Goal: Information Seeking & Learning: Learn about a topic

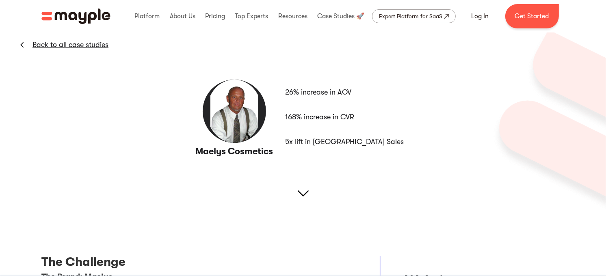
drag, startPoint x: 376, startPoint y: 112, endPoint x: 371, endPoint y: 121, distance: 9.6
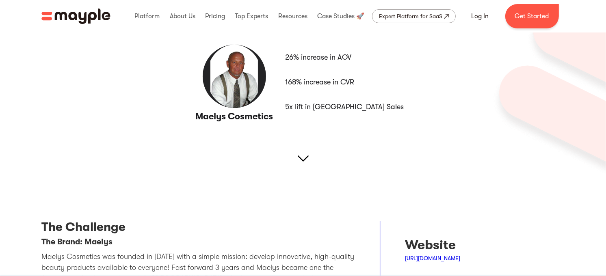
scroll to position [70, 0]
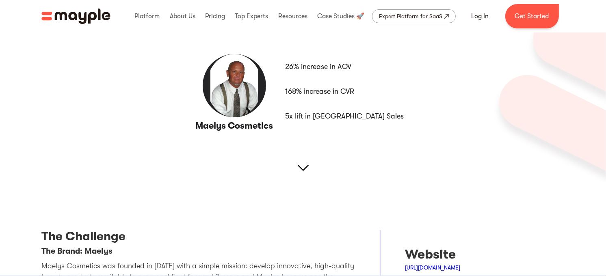
drag, startPoint x: 239, startPoint y: 143, endPoint x: 216, endPoint y: 139, distance: 22.7
click at [300, 166] on img at bounding box center [303, 168] width 11 height 11
click at [306, 167] on img at bounding box center [303, 168] width 11 height 11
click at [301, 168] on img at bounding box center [303, 168] width 11 height 11
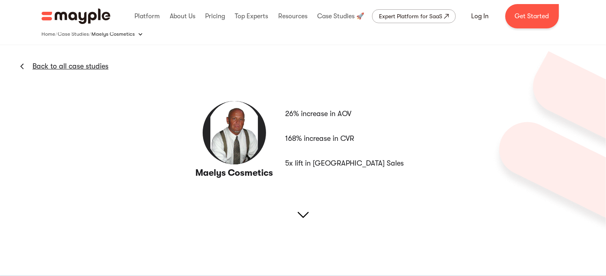
scroll to position [0, 0]
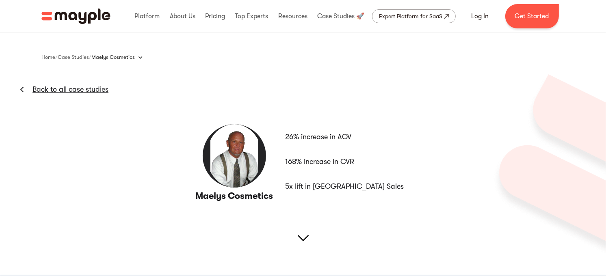
drag, startPoint x: 246, startPoint y: 132, endPoint x: 242, endPoint y: 133, distance: 4.2
drag, startPoint x: 102, startPoint y: 167, endPoint x: 176, endPoint y: 8, distance: 175.1
click at [310, 237] on div "Maelys Cosmetics Back to all case studies 26% increase in AOV 168% increase in …" at bounding box center [303, 168] width 606 height 200
click at [299, 237] on img at bounding box center [303, 238] width 11 height 11
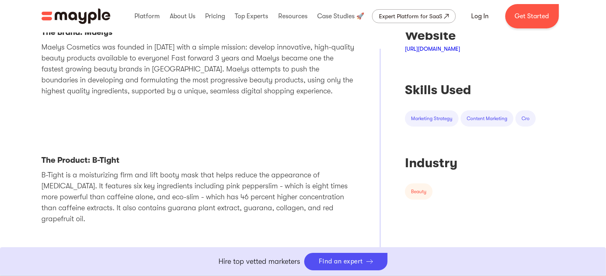
drag, startPoint x: 323, startPoint y: 176, endPoint x: 296, endPoint y: 217, distance: 49.4
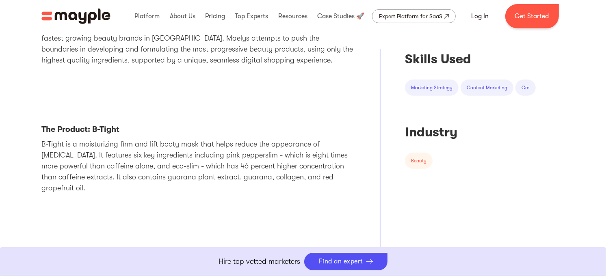
click at [545, 248] on link "Boost Your eCommerce Business Mayple's in your corner to help you make the righ…" at bounding box center [303, 262] width 606 height 29
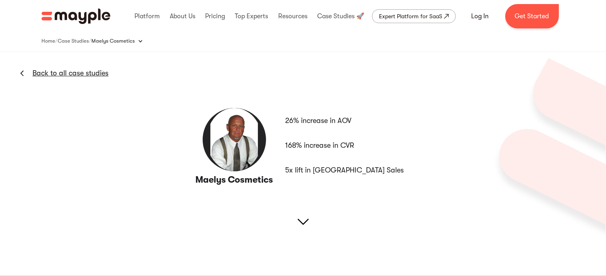
scroll to position [0, 0]
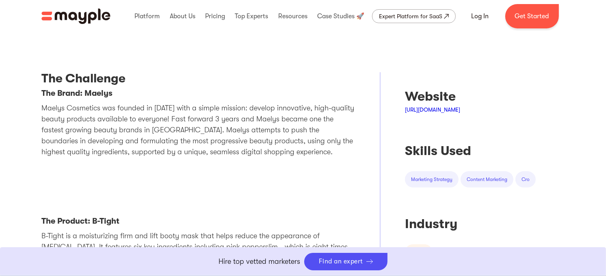
drag, startPoint x: 148, startPoint y: 167, endPoint x: 147, endPoint y: 197, distance: 30.5
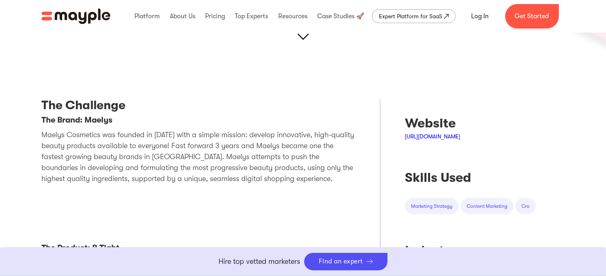
drag, startPoint x: 40, startPoint y: 87, endPoint x: 25, endPoint y: 115, distance: 30.9
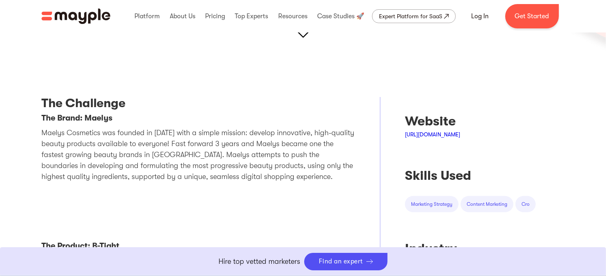
drag, startPoint x: 96, startPoint y: 128, endPoint x: 61, endPoint y: 133, distance: 35.4
click at [61, 133] on p "Maelys Cosmetics was founded in 2016 with a simple mission: develop innovative,…" at bounding box center [198, 155] width 314 height 55
drag, startPoint x: 74, startPoint y: 135, endPoint x: 129, endPoint y: 135, distance: 54.5
click at [129, 135] on p "Maelys Cosmetics was founded in 2016 with a simple mission: develop innovative,…" at bounding box center [198, 155] width 314 height 55
drag, startPoint x: 129, startPoint y: 135, endPoint x: 135, endPoint y: 138, distance: 6.4
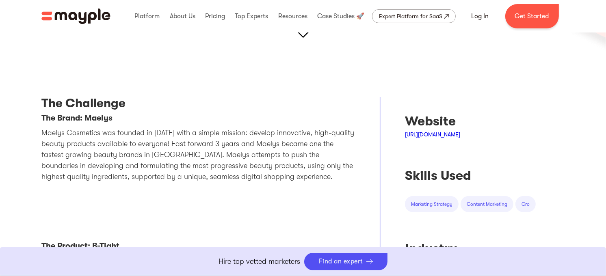
click at [130, 138] on p "Maelys Cosmetics was founded in 2016 with a simple mission: develop innovative,…" at bounding box center [198, 155] width 314 height 55
drag, startPoint x: 173, startPoint y: 134, endPoint x: 234, endPoint y: 133, distance: 61.0
click at [234, 133] on p "Maelys Cosmetics was founded in 2016 with a simple mission: develop innovative,…" at bounding box center [198, 155] width 314 height 55
drag, startPoint x: 234, startPoint y: 133, endPoint x: 254, endPoint y: 129, distance: 19.8
click at [254, 129] on p "Maelys Cosmetics was founded in 2016 with a simple mission: develop innovative,…" at bounding box center [198, 155] width 314 height 55
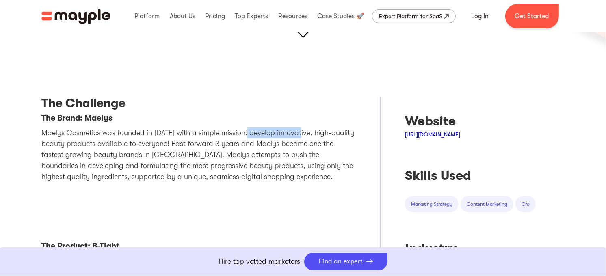
drag, startPoint x: 245, startPoint y: 132, endPoint x: 298, endPoint y: 135, distance: 53.3
click at [298, 135] on p "Maelys Cosmetics was founded in 2016 with a simple mission: develop innovative,…" at bounding box center [198, 155] width 314 height 55
drag, startPoint x: 298, startPoint y: 135, endPoint x: 338, endPoint y: 134, distance: 40.2
click at [339, 134] on p "Maelys Cosmetics was founded in 2016 with a simple mission: develop innovative,…" at bounding box center [198, 155] width 314 height 55
drag, startPoint x: 74, startPoint y: 143, endPoint x: 157, endPoint y: 145, distance: 82.5
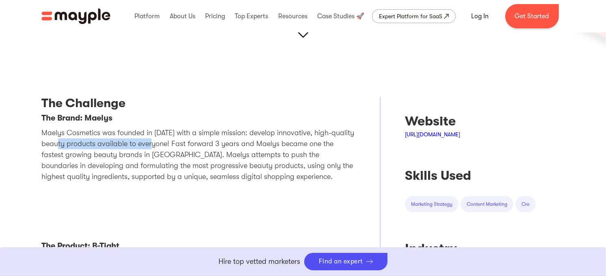
click at [157, 145] on p "Maelys Cosmetics was founded in 2016 with a simple mission: develop innovative,…" at bounding box center [198, 155] width 314 height 55
drag, startPoint x: 157, startPoint y: 145, endPoint x: 189, endPoint y: 148, distance: 31.8
click at [189, 148] on p "Maelys Cosmetics was founded in 2016 with a simple mission: develop innovative,…" at bounding box center [198, 155] width 314 height 55
drag, startPoint x: 171, startPoint y: 143, endPoint x: 194, endPoint y: 142, distance: 23.6
click at [194, 142] on p "Maelys Cosmetics was founded in 2016 with a simple mission: develop innovative,…" at bounding box center [198, 155] width 314 height 55
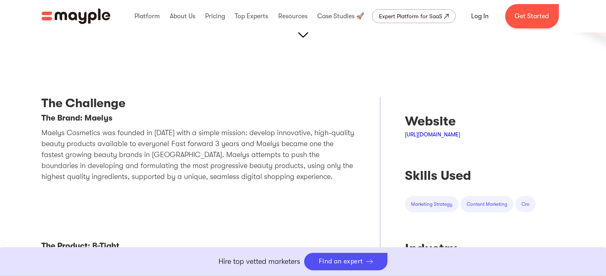
drag, startPoint x: 194, startPoint y: 142, endPoint x: 200, endPoint y: 143, distance: 5.3
click at [200, 143] on p "Maelys Cosmetics was founded in 2016 with a simple mission: develop innovative,…" at bounding box center [198, 155] width 314 height 55
drag, startPoint x: 173, startPoint y: 142, endPoint x: 254, endPoint y: 140, distance: 80.9
click at [254, 140] on p "Maelys Cosmetics was founded in 2016 with a simple mission: develop innovative,…" at bounding box center [198, 155] width 314 height 55
drag, startPoint x: 254, startPoint y: 140, endPoint x: 213, endPoint y: 144, distance: 40.4
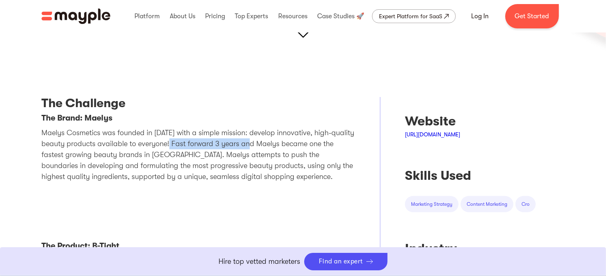
click at [213, 144] on p "Maelys Cosmetics was founded in 2016 with a simple mission: develop innovative,…" at bounding box center [198, 155] width 314 height 55
drag, startPoint x: 210, startPoint y: 144, endPoint x: 233, endPoint y: 144, distance: 23.2
click at [233, 144] on p "Maelys Cosmetics was founded in 2016 with a simple mission: develop innovative,…" at bounding box center [198, 155] width 314 height 55
drag, startPoint x: 233, startPoint y: 144, endPoint x: 252, endPoint y: 143, distance: 19.5
click at [248, 143] on p "Maelys Cosmetics was founded in 2016 with a simple mission: develop innovative,…" at bounding box center [198, 155] width 314 height 55
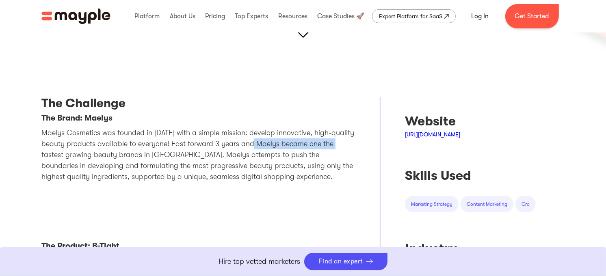
drag, startPoint x: 258, startPoint y: 143, endPoint x: 339, endPoint y: 143, distance: 80.9
click at [339, 143] on p "Maelys Cosmetics was founded in 2016 with a simple mission: develop innovative,…" at bounding box center [198, 155] width 314 height 55
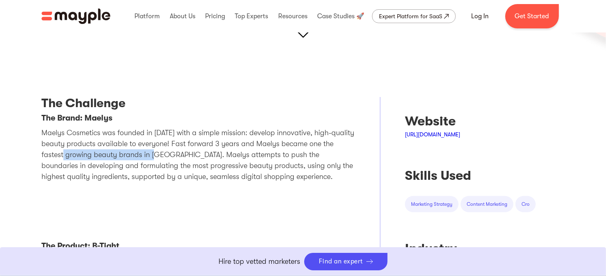
drag, startPoint x: 45, startPoint y: 156, endPoint x: 139, endPoint y: 155, distance: 93.9
click at [138, 155] on p "Maelys Cosmetics was founded in 2016 with a simple mission: develop innovative,…" at bounding box center [198, 155] width 314 height 55
drag, startPoint x: 139, startPoint y: 155, endPoint x: 165, endPoint y: 155, distance: 26.0
click at [165, 155] on p "Maelys Cosmetics was founded in 2016 with a simple mission: develop innovative,…" at bounding box center [198, 155] width 314 height 55
drag, startPoint x: 153, startPoint y: 154, endPoint x: 161, endPoint y: 153, distance: 8.1
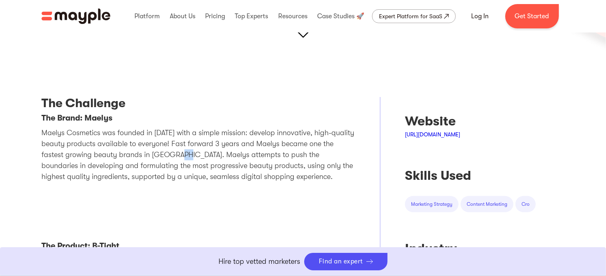
click at [161, 153] on p "Maelys Cosmetics was founded in 2016 with a simple mission: develop innovative,…" at bounding box center [198, 155] width 314 height 55
click at [163, 153] on p "Maelys Cosmetics was founded in 2016 with a simple mission: develop innovative,…" at bounding box center [198, 155] width 314 height 55
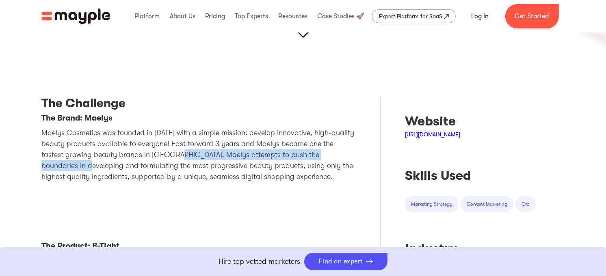
drag, startPoint x: 169, startPoint y: 152, endPoint x: 339, endPoint y: 151, distance: 169.5
click at [339, 151] on p "Maelys Cosmetics was founded in 2016 with a simple mission: develop innovative,…" at bounding box center [198, 155] width 314 height 55
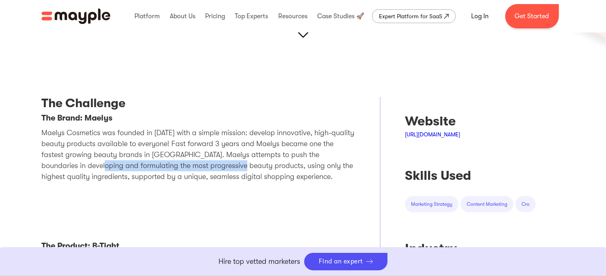
drag, startPoint x: 50, startPoint y: 167, endPoint x: 193, endPoint y: 167, distance: 142.7
click at [193, 167] on p "Maelys Cosmetics was founded in 2016 with a simple mission: develop innovative,…" at bounding box center [198, 155] width 314 height 55
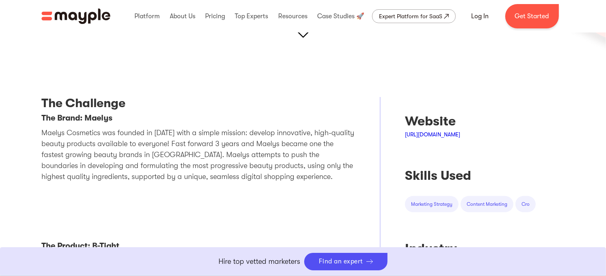
drag, startPoint x: 193, startPoint y: 167, endPoint x: 212, endPoint y: 165, distance: 19.2
click at [212, 165] on p "Maelys Cosmetics was founded in 2016 with a simple mission: develop innovative,…" at bounding box center [198, 155] width 314 height 55
drag, startPoint x: 212, startPoint y: 165, endPoint x: 317, endPoint y: 163, distance: 105.7
click at [317, 163] on p "Maelys Cosmetics was founded in 2016 with a simple mission: develop innovative,…" at bounding box center [198, 155] width 314 height 55
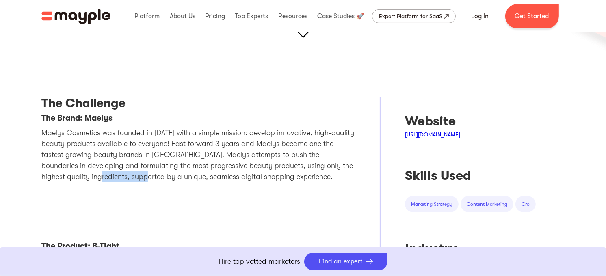
drag, startPoint x: 51, startPoint y: 178, endPoint x: 102, endPoint y: 178, distance: 50.8
click at [102, 178] on p "Maelys Cosmetics was founded in 2016 with a simple mission: develop innovative,…" at bounding box center [198, 155] width 314 height 55
drag, startPoint x: 102, startPoint y: 178, endPoint x: 150, endPoint y: 180, distance: 48.8
click at [150, 180] on p "Maelys Cosmetics was founded in 2016 with a simple mission: develop innovative,…" at bounding box center [198, 155] width 314 height 55
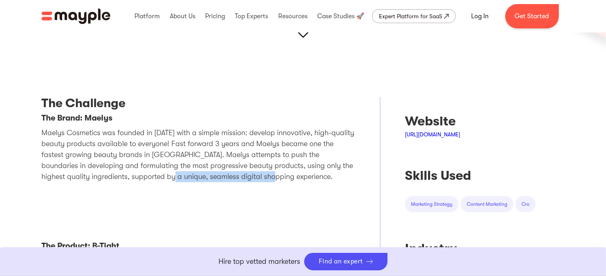
drag, startPoint x: 124, startPoint y: 179, endPoint x: 226, endPoint y: 173, distance: 102.6
click at [226, 173] on p "Maelys Cosmetics was founded in 2016 with a simple mission: develop innovative,…" at bounding box center [198, 155] width 314 height 55
drag, startPoint x: 226, startPoint y: 173, endPoint x: 152, endPoint y: 174, distance: 74.4
click at [152, 174] on p "Maelys Cosmetics was founded in 2016 with a simple mission: develop innovative,…" at bounding box center [198, 155] width 314 height 55
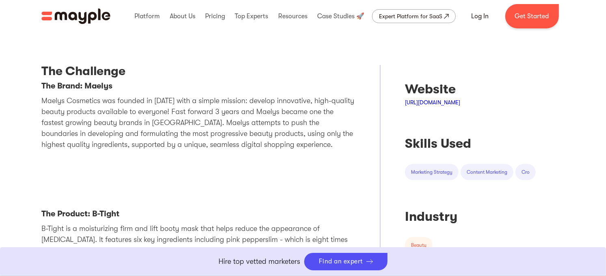
drag, startPoint x: 143, startPoint y: 147, endPoint x: 197, endPoint y: 153, distance: 54.4
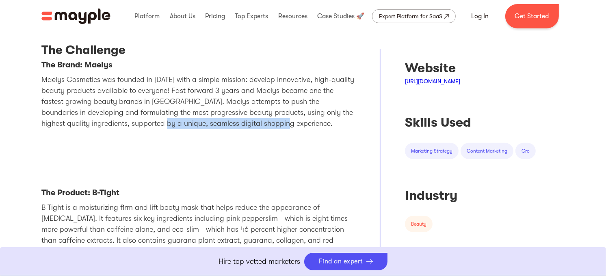
drag, startPoint x: 250, startPoint y: 126, endPoint x: 119, endPoint y: 124, distance: 131.7
click at [119, 124] on p "Maelys Cosmetics was founded in 2016 with a simple mission: develop innovative,…" at bounding box center [198, 101] width 314 height 55
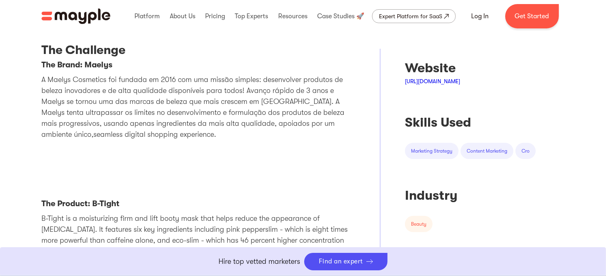
click at [119, 140] on p "A Maelys Cosmetics foi fundada em 2016 com uma missão simples: desenvolver prod…" at bounding box center [198, 107] width 314 height 66
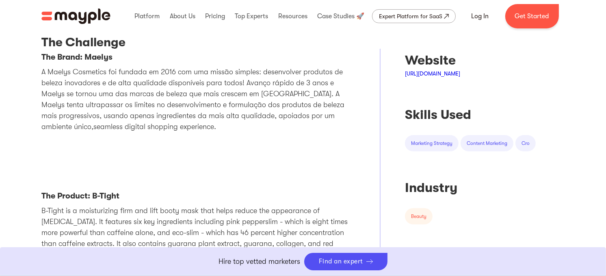
scroll to position [273, 0]
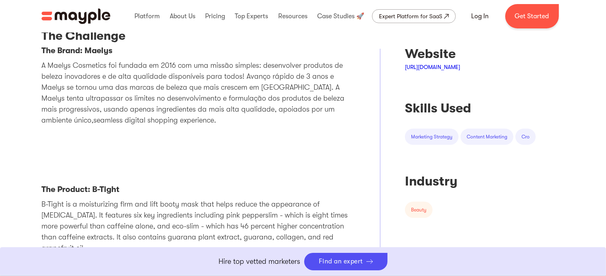
drag, startPoint x: 112, startPoint y: 144, endPoint x: 113, endPoint y: 152, distance: 7.8
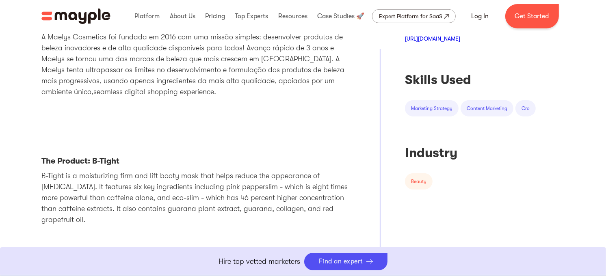
drag, startPoint x: 113, startPoint y: 152, endPoint x: 124, endPoint y: 140, distance: 15.8
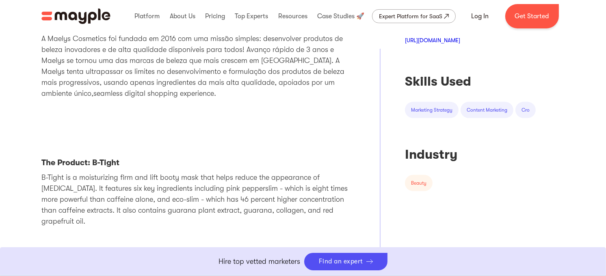
click at [305, 85] on p "A Maelys Cosmetics foi fundada em 2016 com uma missão simples: desenvolver prod…" at bounding box center [198, 66] width 314 height 66
drag, startPoint x: 311, startPoint y: 83, endPoint x: 362, endPoint y: 92, distance: 52.1
drag, startPoint x: 362, startPoint y: 92, endPoint x: 177, endPoint y: 94, distance: 184.5
click at [177, 94] on p "A Maelys Cosmetics foi fundada em 2016 com uma missão simples: desenvolver prod…" at bounding box center [198, 66] width 314 height 66
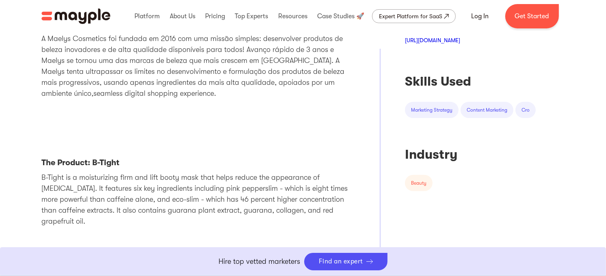
click at [230, 87] on p "A Maelys Cosmetics foi fundada em 2016 com uma missão simples: desenvolver prod…" at bounding box center [198, 66] width 314 height 66
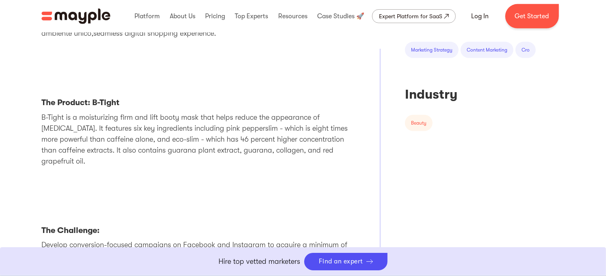
drag, startPoint x: 151, startPoint y: 119, endPoint x: 154, endPoint y: 151, distance: 32.2
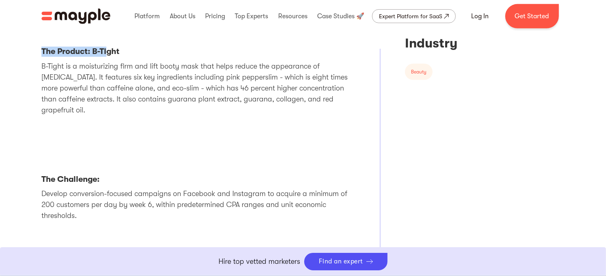
drag, startPoint x: 37, startPoint y: 47, endPoint x: 116, endPoint y: 46, distance: 78.9
drag, startPoint x: 116, startPoint y: 46, endPoint x: 68, endPoint y: 70, distance: 53.8
click at [68, 70] on p "B-Tight is a moisturizing firm and lift booty mask that helps reduce the appear…" at bounding box center [198, 88] width 314 height 55
drag, startPoint x: 90, startPoint y: 65, endPoint x: 126, endPoint y: 64, distance: 35.8
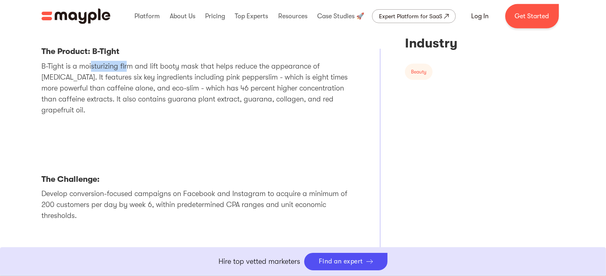
click at [126, 64] on p "B-Tight is a moisturizing firm and lift booty mask that helps reduce the appear…" at bounding box center [198, 88] width 314 height 55
click at [156, 70] on p "B-Tight is a moisturizing firm and lift booty mask that helps reduce the appear…" at bounding box center [198, 88] width 314 height 55
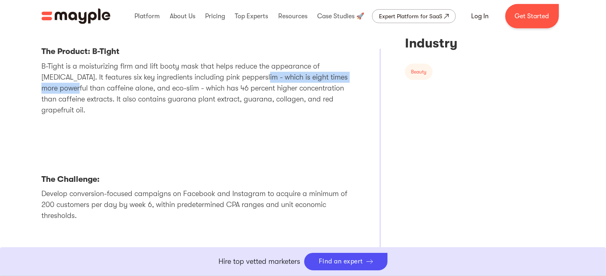
drag, startPoint x: 221, startPoint y: 77, endPoint x: 337, endPoint y: 78, distance: 115.8
click at [337, 78] on p "B-Tight is a moisturizing firm and lift booty mask that helps reduce the appear…" at bounding box center [198, 88] width 314 height 55
click at [228, 85] on p "B-Tight is a moisturizing firm and lift booty mask that helps reduce the appear…" at bounding box center [198, 88] width 314 height 55
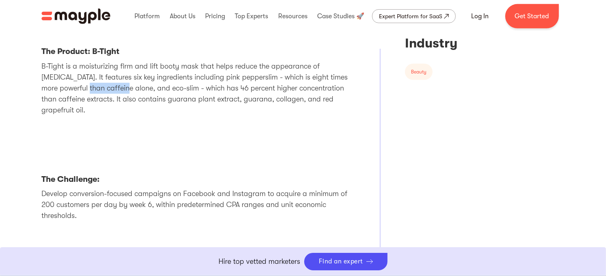
drag, startPoint x: 36, startPoint y: 87, endPoint x: 82, endPoint y: 89, distance: 46.0
drag, startPoint x: 82, startPoint y: 89, endPoint x: 98, endPoint y: 87, distance: 16.8
click at [98, 87] on p "B-Tight is a moisturizing firm and lift booty mask that helps reduce the appear…" at bounding box center [198, 88] width 314 height 55
drag, startPoint x: 100, startPoint y: 87, endPoint x: 137, endPoint y: 88, distance: 36.6
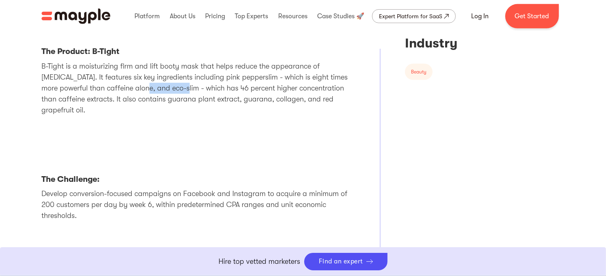
click at [137, 88] on p "B-Tight is a moisturizing firm and lift booty mask that helps reduce the appear…" at bounding box center [198, 88] width 314 height 55
drag, startPoint x: 137, startPoint y: 88, endPoint x: 157, endPoint y: 87, distance: 20.3
click at [157, 87] on p "B-Tight is a moisturizing firm and lift booty mask that helps reduce the appear…" at bounding box center [198, 88] width 314 height 55
drag, startPoint x: 141, startPoint y: 87, endPoint x: 274, endPoint y: 88, distance: 132.1
click at [274, 88] on p "B-Tight is a moisturizing firm and lift booty mask that helps reduce the appear…" at bounding box center [198, 88] width 314 height 55
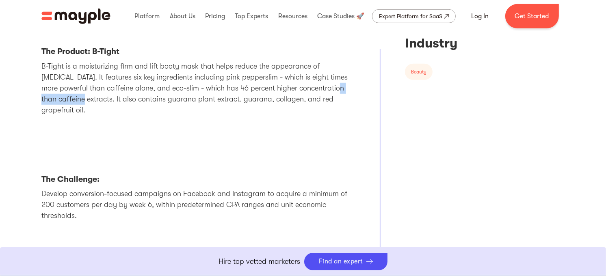
drag, startPoint x: 274, startPoint y: 88, endPoint x: 339, endPoint y: 89, distance: 65.0
click at [339, 89] on p "B-Tight is a moisturizing firm and lift booty mask that helps reduce the appear…" at bounding box center [198, 88] width 314 height 55
drag, startPoint x: 339, startPoint y: 89, endPoint x: 169, endPoint y: 90, distance: 169.5
click at [169, 90] on p "B-Tight is a moisturizing firm and lift booty mask that helps reduce the appear…" at bounding box center [198, 88] width 314 height 55
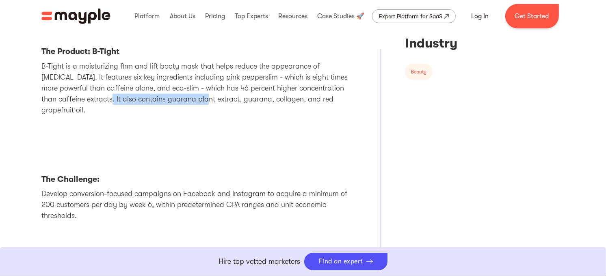
drag, startPoint x: 48, startPoint y: 99, endPoint x: 147, endPoint y: 98, distance: 99.6
click at [147, 98] on p "B-Tight is a moisturizing firm and lift booty mask that helps reduce the appear…" at bounding box center [198, 88] width 314 height 55
drag, startPoint x: 147, startPoint y: 98, endPoint x: 228, endPoint y: 91, distance: 81.1
click at [228, 91] on p "B-Tight is a moisturizing firm and lift booty mask that helps reduce the appear…" at bounding box center [198, 88] width 314 height 55
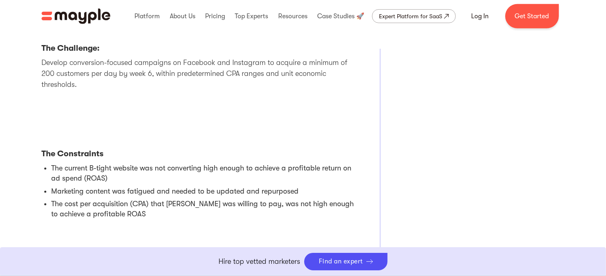
drag, startPoint x: 87, startPoint y: 71, endPoint x: 85, endPoint y: 88, distance: 17.2
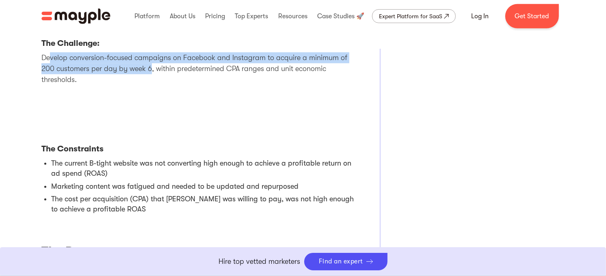
drag, startPoint x: 49, startPoint y: 45, endPoint x: 161, endPoint y: 59, distance: 113.0
click at [161, 59] on p "Develop conversion-focused campaigns on Facebook and Instagram to acquire a min…" at bounding box center [198, 68] width 314 height 33
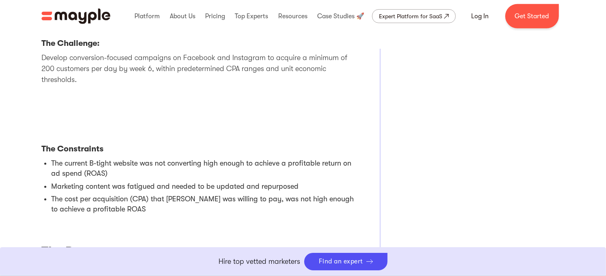
click at [205, 54] on p "Develop conversion-focused campaigns on Facebook and Instagram to acquire a min…" at bounding box center [198, 68] width 314 height 33
drag, startPoint x: 200, startPoint y: 57, endPoint x: 313, endPoint y: 56, distance: 113.4
click at [313, 56] on p "Develop conversion-focused campaigns on Facebook and Instagram to acquire a min…" at bounding box center [198, 68] width 314 height 33
drag, startPoint x: 313, startPoint y: 56, endPoint x: 82, endPoint y: 52, distance: 231.3
click at [82, 52] on p "Develop conversion-focused campaigns on Facebook and Instagram to acquire a min…" at bounding box center [198, 68] width 314 height 33
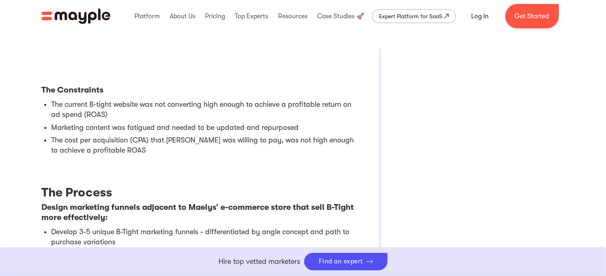
drag, startPoint x: 79, startPoint y: 73, endPoint x: 83, endPoint y: 94, distance: 21.2
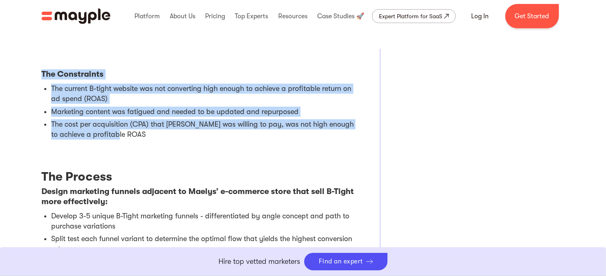
drag, startPoint x: 43, startPoint y: 60, endPoint x: 140, endPoint y: 120, distance: 114.1
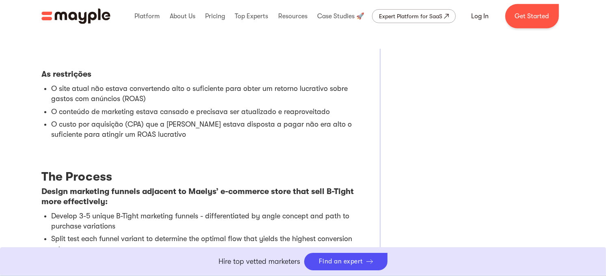
drag, startPoint x: 161, startPoint y: 173, endPoint x: 148, endPoint y: 162, distance: 17.0
click at [148, 171] on h3 "The Process" at bounding box center [198, 179] width 314 height 16
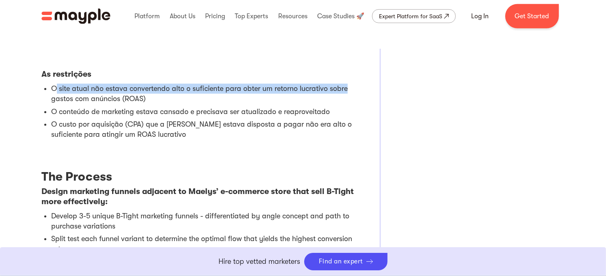
drag, startPoint x: 56, startPoint y: 76, endPoint x: 345, endPoint y: 81, distance: 289.0
click at [345, 84] on li "O site atual não estava convertendo alto o suficiente para obter um retorno luc…" at bounding box center [203, 94] width 304 height 20
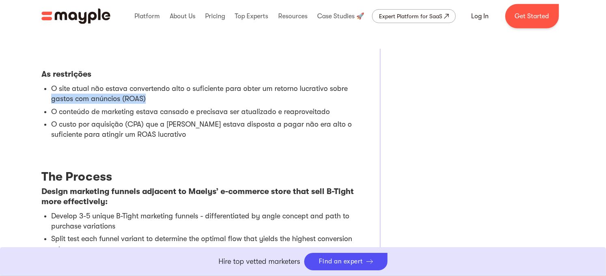
drag, startPoint x: 49, startPoint y: 83, endPoint x: 145, endPoint y: 86, distance: 95.6
click at [145, 86] on ul "O site atual não estava convertendo alto o suficiente para obter um retorno luc…" at bounding box center [198, 113] width 314 height 59
drag, startPoint x: 145, startPoint y: 86, endPoint x: 64, endPoint y: 90, distance: 80.6
click at [64, 90] on li "O site atual não estava convertendo alto o suficiente para obter um retorno luc…" at bounding box center [203, 94] width 304 height 20
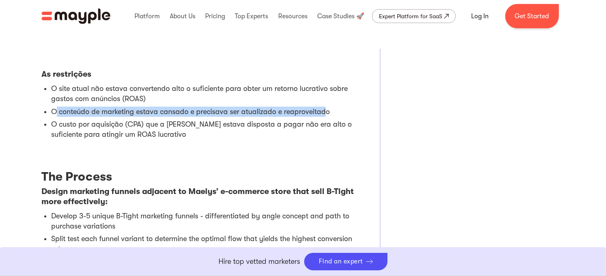
drag, startPoint x: 54, startPoint y: 99, endPoint x: 319, endPoint y: 102, distance: 264.6
click at [319, 107] on li "O conteúdo de marketing estava cansado e precisava ser atualizado e reaproveita…" at bounding box center [203, 112] width 304 height 10
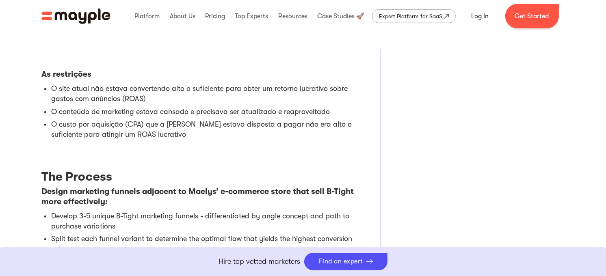
click at [53, 107] on li "O conteúdo de marketing estava cansado e precisava ser atualizado e reaproveita…" at bounding box center [203, 112] width 304 height 10
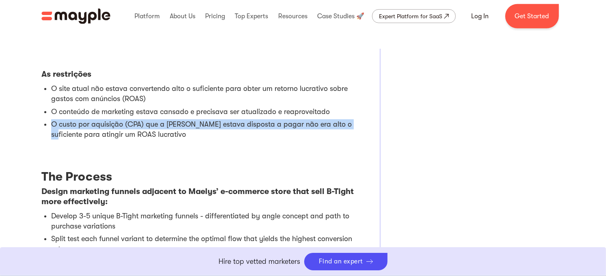
drag, startPoint x: 52, startPoint y: 111, endPoint x: 348, endPoint y: 116, distance: 296.0
click at [348, 119] on li "O custo por aquisição (CPA) que a Maelys estava disposta a pagar não era alto o…" at bounding box center [203, 129] width 304 height 20
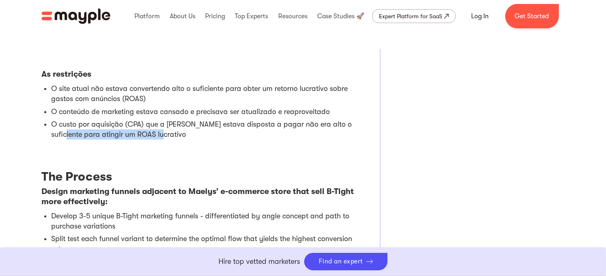
drag, startPoint x: 55, startPoint y: 120, endPoint x: 163, endPoint y: 121, distance: 107.7
click at [163, 121] on li "O custo por aquisição (CPA) que a Maelys estava disposta a pagar não era alto o…" at bounding box center [203, 129] width 304 height 20
drag, startPoint x: 163, startPoint y: 121, endPoint x: 120, endPoint y: 110, distance: 44.0
click at [120, 119] on li "O custo por aquisição (CPA) que a Maelys estava disposta a pagar não era alto o…" at bounding box center [203, 129] width 304 height 20
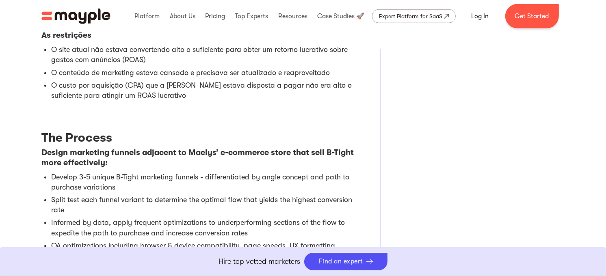
scroll to position [669, 0]
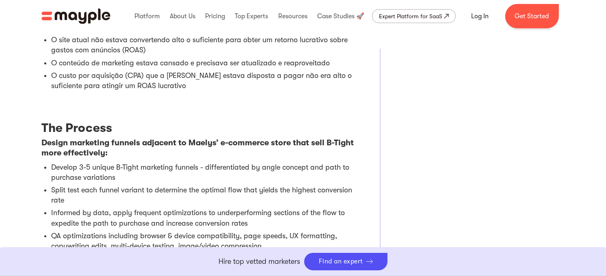
drag, startPoint x: 104, startPoint y: 92, endPoint x: 102, endPoint y: 111, distance: 19.2
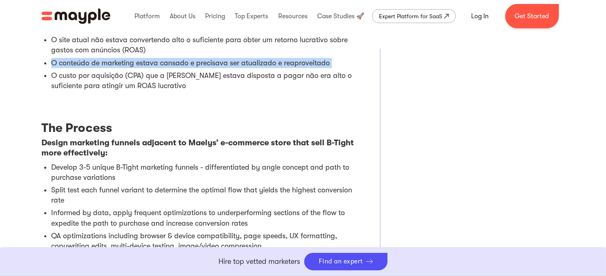
drag, startPoint x: 30, startPoint y: 66, endPoint x: -2, endPoint y: 54, distance: 33.7
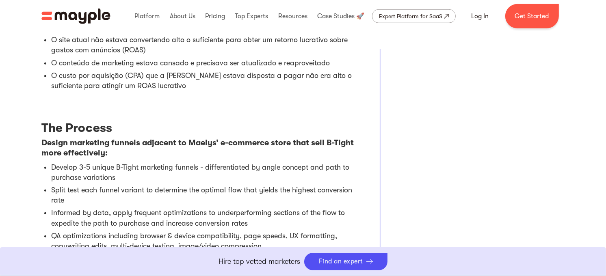
drag, startPoint x: 0, startPoint y: 54, endPoint x: 111, endPoint y: 104, distance: 121.0
click at [111, 104] on div "The Challenge The Brand: Maelys A Maelys Cosmetics foi fundada em 2016 com uma …" at bounding box center [198, 264] width 314 height 1264
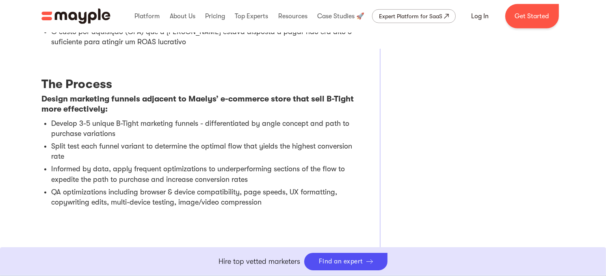
drag, startPoint x: 95, startPoint y: 94, endPoint x: 84, endPoint y: 82, distance: 16.1
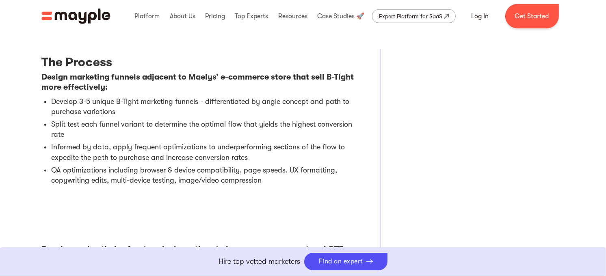
scroll to position [733, 0]
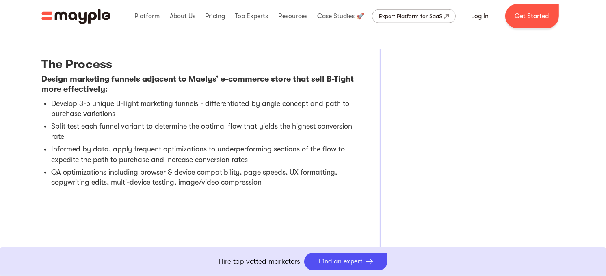
drag, startPoint x: 64, startPoint y: 96, endPoint x: 64, endPoint y: 82, distance: 13.4
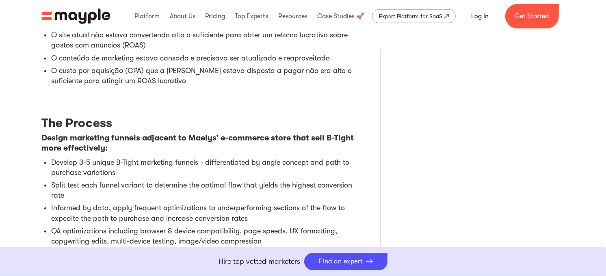
drag, startPoint x: 75, startPoint y: 86, endPoint x: 73, endPoint y: 64, distance: 22.4
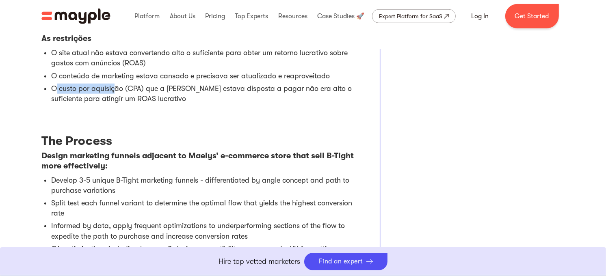
drag, startPoint x: 55, startPoint y: 74, endPoint x: 119, endPoint y: 78, distance: 63.9
click at [118, 84] on li "O custo por aquisição (CPA) que a Maelys estava disposta a pagar não era alto o…" at bounding box center [203, 94] width 304 height 20
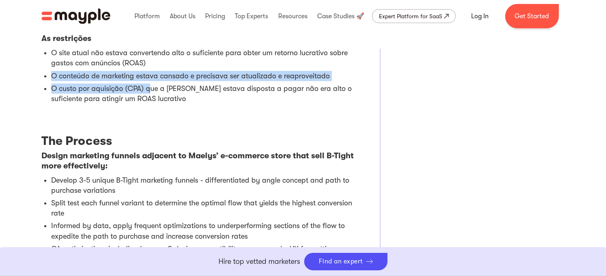
drag, startPoint x: 119, startPoint y: 78, endPoint x: 47, endPoint y: 58, distance: 74.6
click at [47, 58] on ul "O site atual não estava convertendo alto o suficiente para obter um retorno luc…" at bounding box center [198, 77] width 314 height 59
drag, startPoint x: 47, startPoint y: 58, endPoint x: 23, endPoint y: 74, distance: 28.5
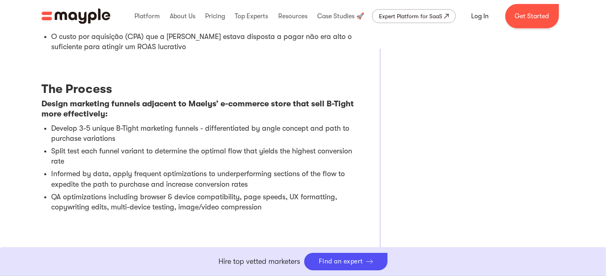
drag, startPoint x: 26, startPoint y: 99, endPoint x: 28, endPoint y: 111, distance: 12.0
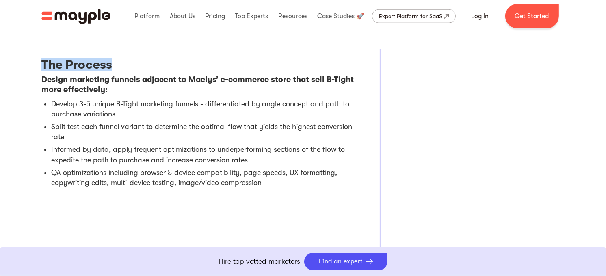
drag, startPoint x: 68, startPoint y: 56, endPoint x: 115, endPoint y: 60, distance: 47.7
drag, startPoint x: 115, startPoint y: 60, endPoint x: 37, endPoint y: 74, distance: 80.2
drag, startPoint x: 43, startPoint y: 65, endPoint x: -2, endPoint y: 50, distance: 47.0
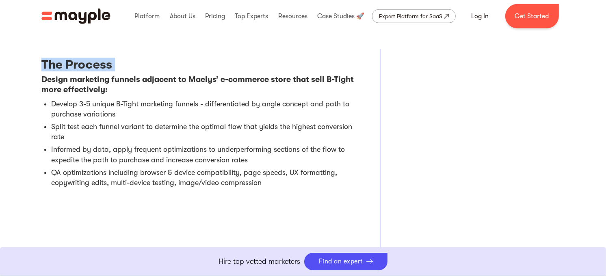
drag, startPoint x: -2, startPoint y: 50, endPoint x: -2, endPoint y: 13, distance: 37.4
drag, startPoint x: -2, startPoint y: 13, endPoint x: 156, endPoint y: 80, distance: 172.1
click at [156, 80] on h4 "Design marketing funnels adjacent to Maelys’ e-commerce store that sell B-Tight…" at bounding box center [198, 85] width 314 height 20
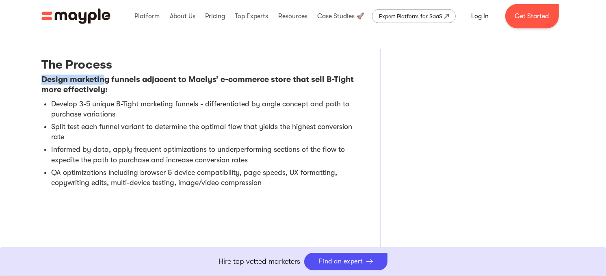
drag, startPoint x: 44, startPoint y: 67, endPoint x: 106, endPoint y: 71, distance: 62.3
click at [173, 123] on li "Split test each funnel variant to determine the optimal flow that yields the hi…" at bounding box center [203, 132] width 304 height 20
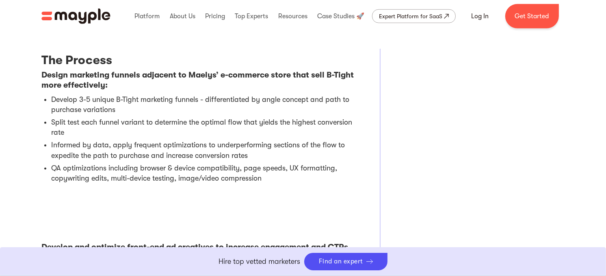
drag, startPoint x: 164, startPoint y: 95, endPoint x: 164, endPoint y: 113, distance: 17.9
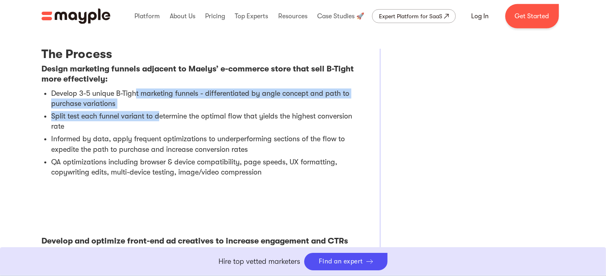
drag, startPoint x: 131, startPoint y: 75, endPoint x: 164, endPoint y: 104, distance: 44.0
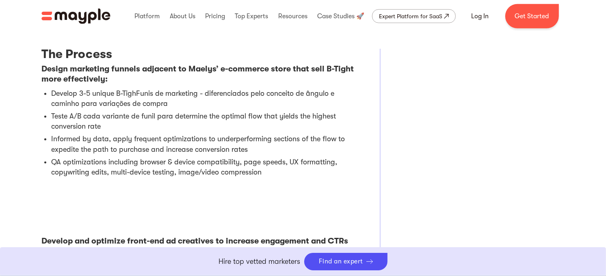
drag, startPoint x: 413, startPoint y: 0, endPoint x: 225, endPoint y: 122, distance: 224.1
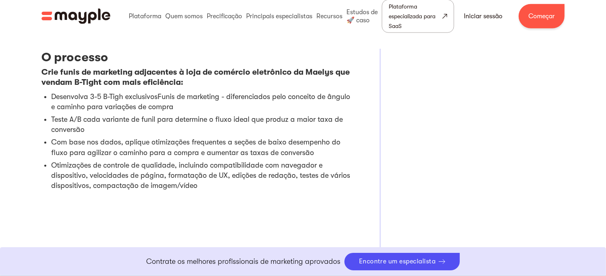
scroll to position [738, 0]
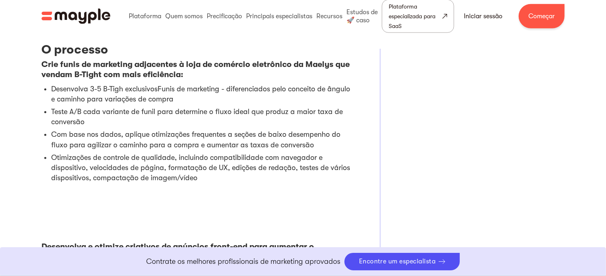
drag, startPoint x: 128, startPoint y: 125, endPoint x: 124, endPoint y: 141, distance: 16.0
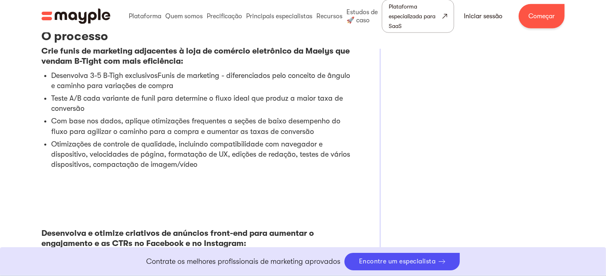
scroll to position [756, 0]
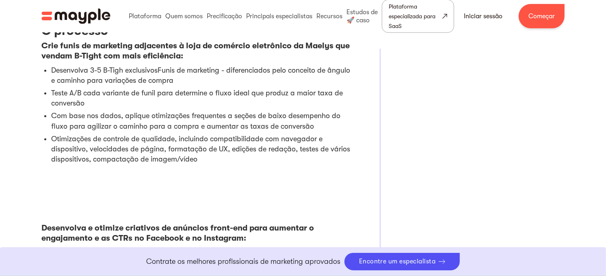
drag, startPoint x: 124, startPoint y: 144, endPoint x: 124, endPoint y: 152, distance: 8.1
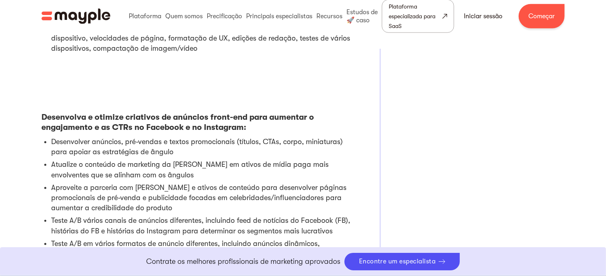
scroll to position [874, 0]
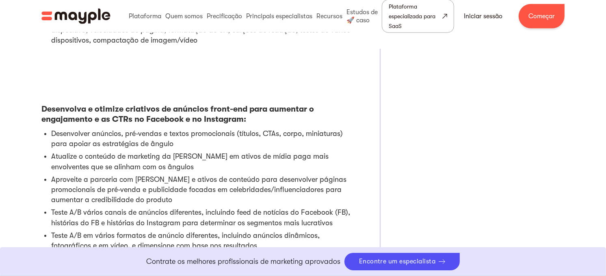
drag, startPoint x: 42, startPoint y: 130, endPoint x: 36, endPoint y: 144, distance: 15.5
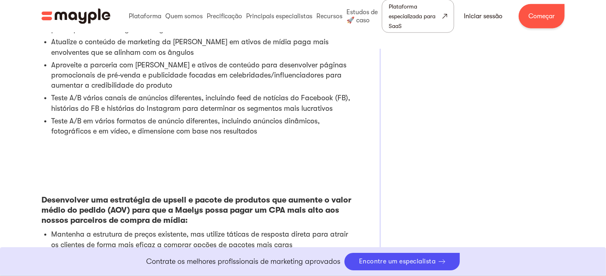
scroll to position [993, 0]
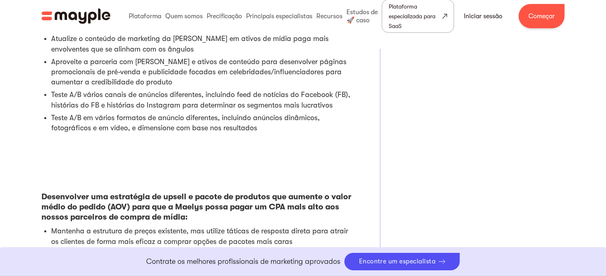
drag, startPoint x: 41, startPoint y: 132, endPoint x: 45, endPoint y: 142, distance: 10.9
drag, startPoint x: 75, startPoint y: 50, endPoint x: 198, endPoint y: 51, distance: 122.8
click at [198, 56] on li "Aproveite a parceria com Kourtney Kardashian e ativos de conteúdo para desenvol…" at bounding box center [203, 71] width 304 height 31
drag, startPoint x: 198, startPoint y: 51, endPoint x: 251, endPoint y: 47, distance: 53.4
click at [251, 56] on li "Aproveite a parceria com Kourtney Kardashian e ativos de conteúdo para desenvol…" at bounding box center [203, 71] width 304 height 31
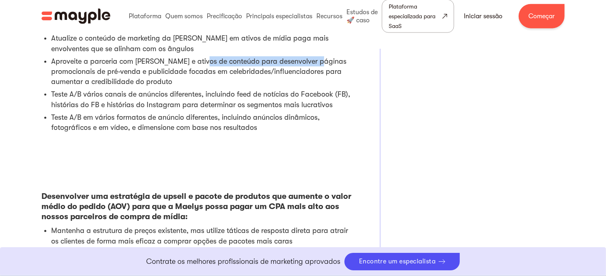
drag, startPoint x: 217, startPoint y: 50, endPoint x: 318, endPoint y: 51, distance: 101.2
click at [318, 56] on li "Aproveite a parceria com Kourtney Kardashian e ativos de conteúdo para desenvol…" at bounding box center [203, 71] width 304 height 31
click at [88, 59] on li "Aproveite a parceria com Kourtney Kardashian e ativos de conteúdo para desenvol…" at bounding box center [203, 71] width 304 height 31
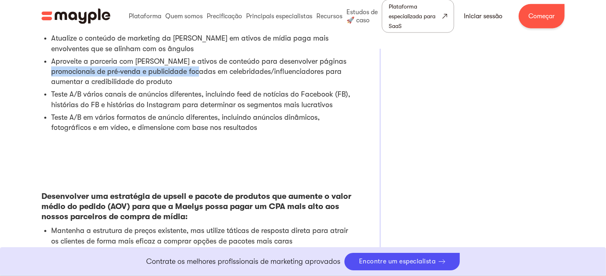
drag, startPoint x: 70, startPoint y: 60, endPoint x: 208, endPoint y: 58, distance: 137.8
click at [208, 58] on li "Aproveite a parceria com Kourtney Kardashian e ativos de conteúdo para desenvol…" at bounding box center [203, 71] width 304 height 31
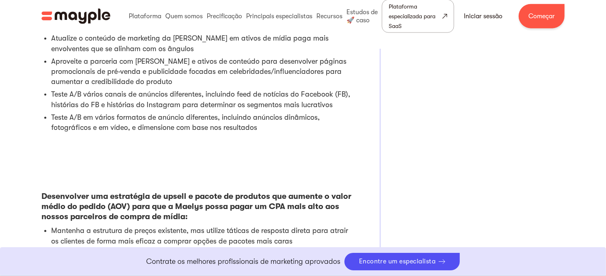
drag, startPoint x: 208, startPoint y: 58, endPoint x: 189, endPoint y: 53, distance: 19.8
click at [189, 56] on li "Aproveite a parceria com Kourtney Kardashian e ativos de conteúdo para desenvol…" at bounding box center [203, 71] width 304 height 31
drag, startPoint x: 267, startPoint y: 60, endPoint x: 340, endPoint y: 61, distance: 73.2
click at [340, 61] on li "Aproveite a parceria com Kourtney Kardashian e ativos de conteúdo para desenvol…" at bounding box center [203, 71] width 304 height 31
click at [124, 66] on li "Aproveite a parceria com Kourtney Kardashian e ativos de conteúdo para desenvol…" at bounding box center [203, 71] width 304 height 31
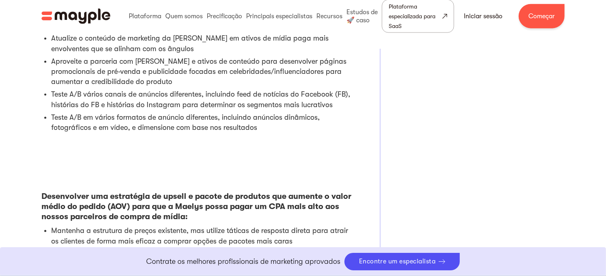
drag, startPoint x: 48, startPoint y: 72, endPoint x: 180, endPoint y: 72, distance: 132.9
click at [180, 72] on ul "Desenvolver anúncios, pré-vendas e textos promocionais (títulos, CTAs, corpo, m…" at bounding box center [198, 73] width 314 height 125
drag, startPoint x: 180, startPoint y: 72, endPoint x: 78, endPoint y: 84, distance: 103.5
click at [82, 89] on li "Teste A/B vários canais de anúncios diferentes, incluindo feed de notícias do F…" at bounding box center [203, 99] width 304 height 20
drag, startPoint x: 49, startPoint y: 85, endPoint x: 201, endPoint y: 82, distance: 152.0
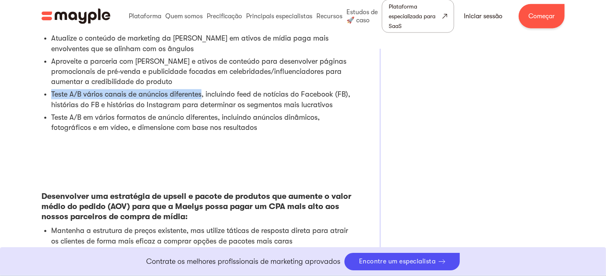
click at [201, 82] on ul "Desenvolver anúncios, pré-vendas e textos promocionais (títulos, CTAs, corpo, m…" at bounding box center [198, 73] width 314 height 125
drag, startPoint x: 201, startPoint y: 82, endPoint x: 206, endPoint y: 81, distance: 5.7
click at [206, 89] on li "Teste A/B vários canais de anúncios diferentes, incluindo feed de notícias do F…" at bounding box center [203, 99] width 304 height 20
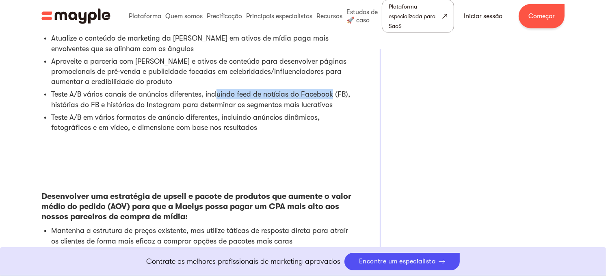
drag, startPoint x: 243, startPoint y: 86, endPoint x: 334, endPoint y: 86, distance: 91.5
click at [334, 89] on li "Teste A/B vários canais de anúncios diferentes, incluindo feed de notícias do F…" at bounding box center [203, 99] width 304 height 20
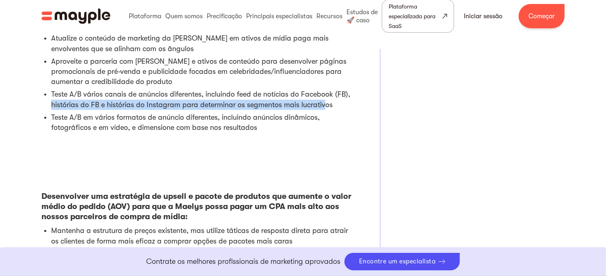
drag, startPoint x: 50, startPoint y: 94, endPoint x: 324, endPoint y: 95, distance: 273.5
click at [324, 95] on ul "Desenvolver anúncios, pré-vendas e textos promocionais (títulos, CTAs, corpo, m…" at bounding box center [198, 73] width 314 height 125
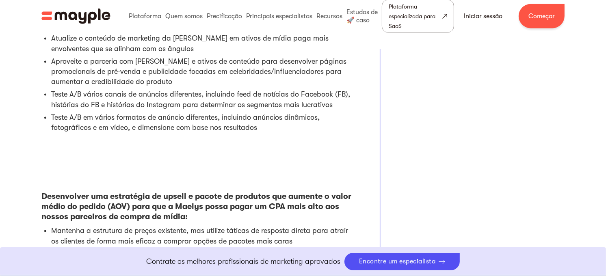
click at [91, 113] on li "Teste A/B em vários formatos de anúncio diferentes, incluindo anúncios dinâmico…" at bounding box center [203, 123] width 304 height 20
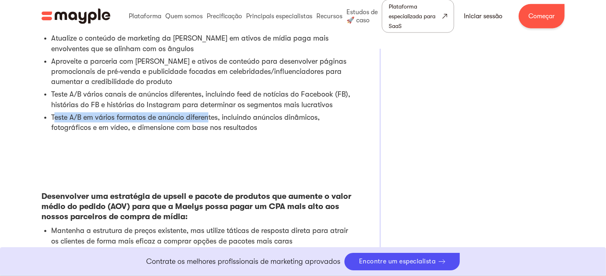
drag, startPoint x: 56, startPoint y: 107, endPoint x: 208, endPoint y: 104, distance: 152.0
click at [208, 113] on li "Teste A/B em vários formatos de anúncio diferentes, incluindo anúncios dinâmico…" at bounding box center [203, 123] width 304 height 20
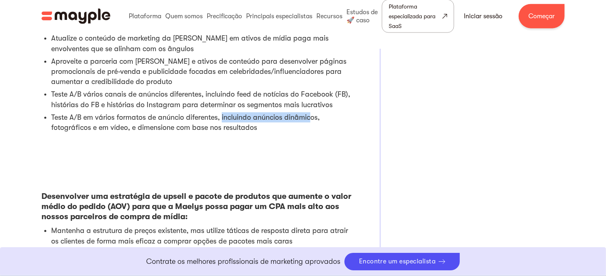
drag, startPoint x: 208, startPoint y: 104, endPoint x: 310, endPoint y: 109, distance: 101.7
click at [310, 113] on li "Teste A/B em vários formatos de anúncio diferentes, incluindo anúncios dinâmico…" at bounding box center [203, 123] width 304 height 20
drag, startPoint x: 57, startPoint y: 116, endPoint x: 108, endPoint y: 115, distance: 51.2
click at [106, 115] on li "Teste A/B em vários formatos de anúncio diferentes, incluindo anúncios dinâmico…" at bounding box center [203, 123] width 304 height 20
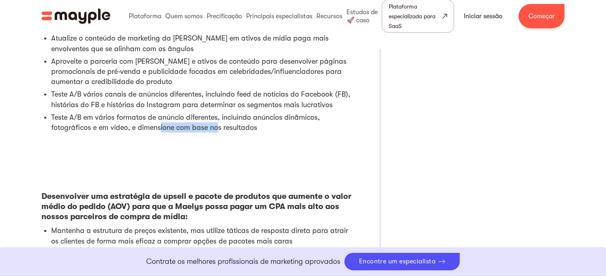
drag, startPoint x: 108, startPoint y: 115, endPoint x: 219, endPoint y: 121, distance: 111.5
click at [219, 121] on li "Teste A/B em vários formatos de anúncio diferentes, incluindo anúncios dinâmico…" at bounding box center [203, 123] width 304 height 20
drag, startPoint x: 219, startPoint y: 121, endPoint x: 282, endPoint y: 115, distance: 63.3
click at [282, 115] on li "Teste A/B em vários formatos de anúncio diferentes, incluindo anúncios dinâmico…" at bounding box center [203, 123] width 304 height 20
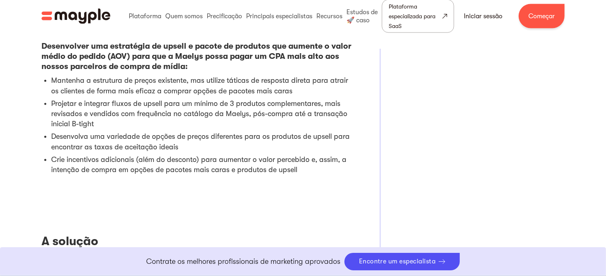
drag, startPoint x: 57, startPoint y: 104, endPoint x: 50, endPoint y: 109, distance: 8.2
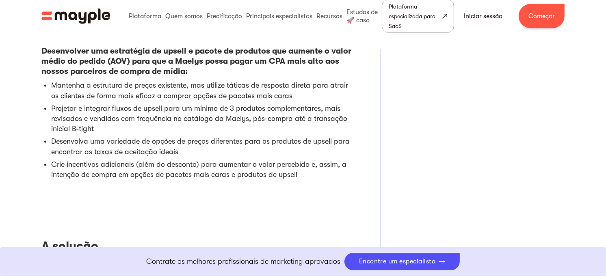
scroll to position [1134, 0]
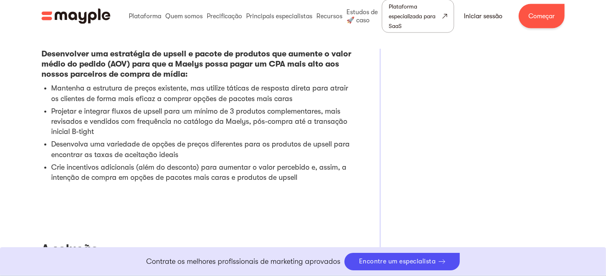
drag, startPoint x: 23, startPoint y: 128, endPoint x: 23, endPoint y: 115, distance: 13.0
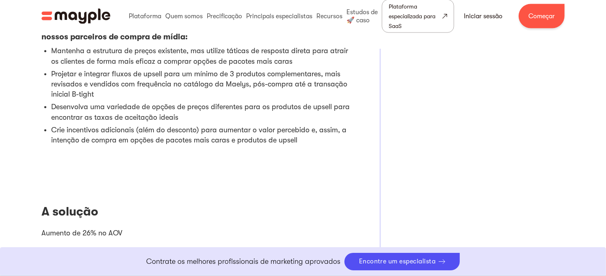
drag, startPoint x: 28, startPoint y: 129, endPoint x: 27, endPoint y: 143, distance: 14.3
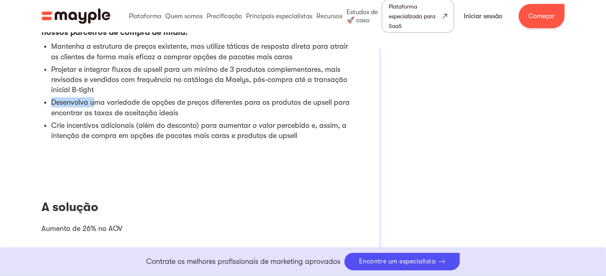
drag, startPoint x: 53, startPoint y: 90, endPoint x: 96, endPoint y: 89, distance: 42.7
click at [96, 98] on li "Desenvolva uma variedade de opções de preços diferentes para os produtos de ups…" at bounding box center [203, 108] width 304 height 20
drag, startPoint x: 96, startPoint y: 89, endPoint x: 58, endPoint y: 104, distance: 40.5
click at [58, 104] on li "Desenvolva uma variedade de opções de preços diferentes para os produtos de ups…" at bounding box center [203, 108] width 304 height 20
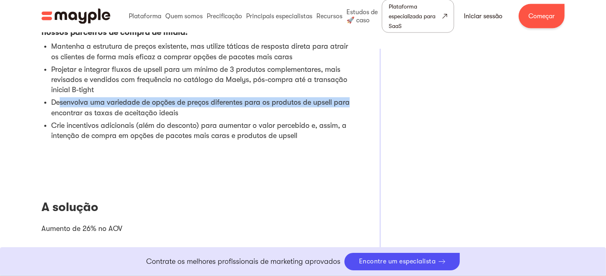
drag, startPoint x: 58, startPoint y: 87, endPoint x: 348, endPoint y: 93, distance: 290.3
click at [350, 98] on li "Desenvolva uma variedade de opções de preços diferentes para os produtos de ups…" at bounding box center [203, 108] width 304 height 20
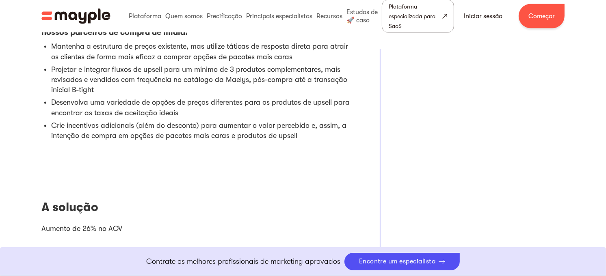
click at [98, 102] on li "Desenvolva uma variedade de opções de preços diferentes para os produtos de ups…" at bounding box center [203, 108] width 304 height 20
drag, startPoint x: 108, startPoint y: 104, endPoint x: 178, endPoint y: 104, distance: 69.5
click at [178, 104] on li "Desenvolva uma variedade de opções de preços diferentes para os produtos de ups…" at bounding box center [203, 108] width 304 height 20
drag, startPoint x: 178, startPoint y: 104, endPoint x: 96, endPoint y: 104, distance: 81.3
click at [97, 105] on li "Desenvolva uma variedade de opções de preços diferentes para os produtos de ups…" at bounding box center [203, 108] width 304 height 20
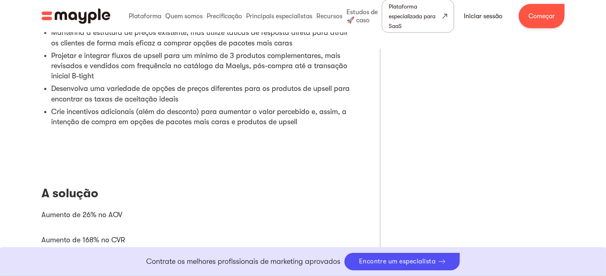
drag, startPoint x: 62, startPoint y: 114, endPoint x: 59, endPoint y: 145, distance: 31.0
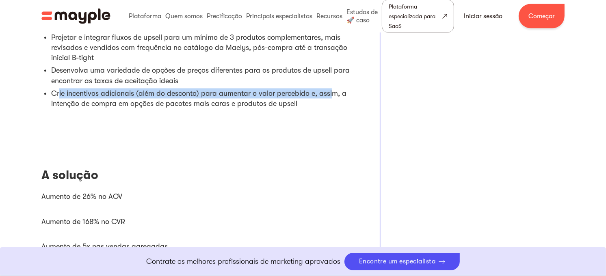
drag, startPoint x: 58, startPoint y: 86, endPoint x: 330, endPoint y: 79, distance: 272.0
click at [330, 89] on li "Crie incentivos adicionais (além do desconto) para aumentar o valor percebido e…" at bounding box center [203, 99] width 304 height 20
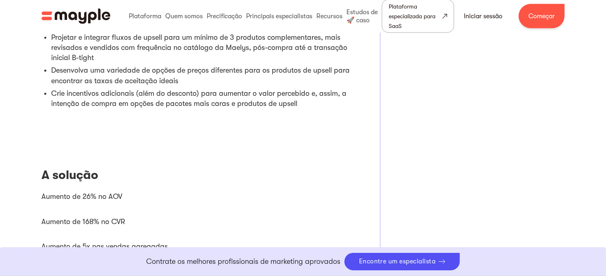
click at [111, 95] on li "Crie incentivos adicionais (além do desconto) para aumentar o valor percebido e…" at bounding box center [203, 99] width 304 height 20
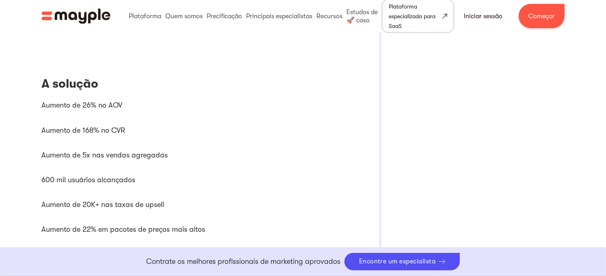
scroll to position [1321, 0]
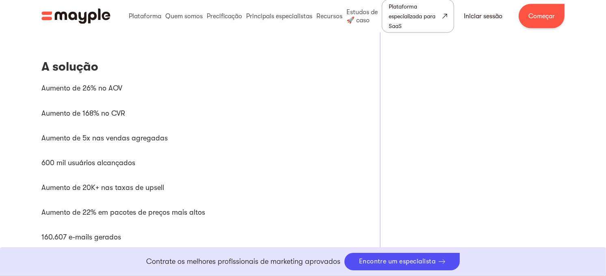
drag, startPoint x: 27, startPoint y: 97, endPoint x: 23, endPoint y: 118, distance: 21.4
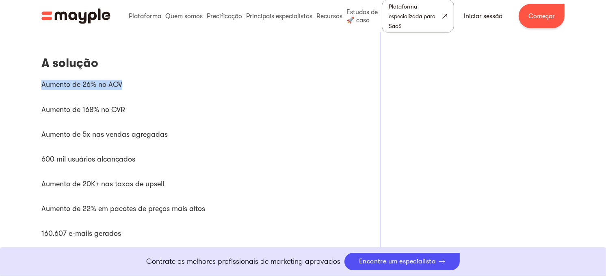
drag, startPoint x: 45, startPoint y: 76, endPoint x: 131, endPoint y: 71, distance: 86.7
drag, startPoint x: 131, startPoint y: 71, endPoint x: 44, endPoint y: 82, distance: 88.1
click at [44, 82] on li "Aumento de 26% no AOV" at bounding box center [198, 85] width 314 height 20
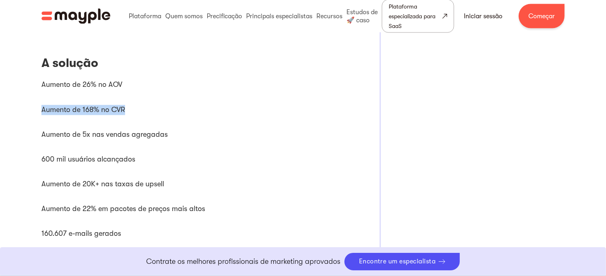
drag, startPoint x: 49, startPoint y: 102, endPoint x: 152, endPoint y: 100, distance: 102.5
drag, startPoint x: 152, startPoint y: 100, endPoint x: 74, endPoint y: 102, distance: 77.7
click at [74, 102] on li "Aumento de 168% no CVR" at bounding box center [198, 110] width 314 height 20
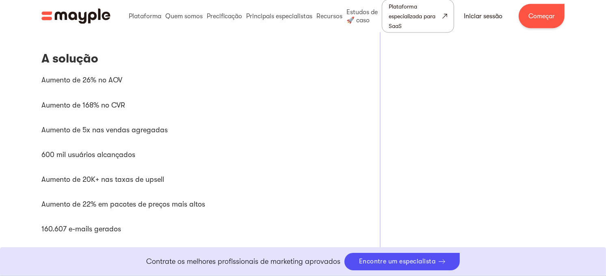
scroll to position [1336, 0]
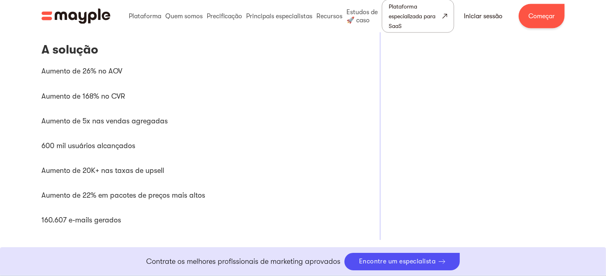
drag, startPoint x: 50, startPoint y: 102, endPoint x: 50, endPoint y: 119, distance: 16.7
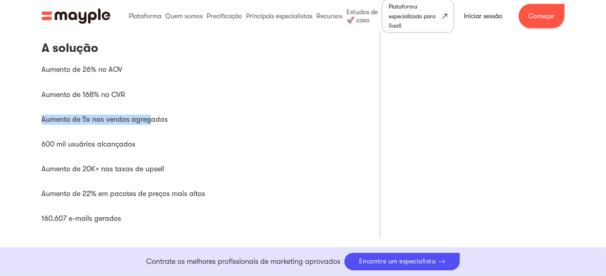
drag, startPoint x: 40, startPoint y: 108, endPoint x: 150, endPoint y: 103, distance: 110.7
drag, startPoint x: 150, startPoint y: 103, endPoint x: 74, endPoint y: 106, distance: 76.9
click at [74, 110] on li "Aumento de 5x nas vendas agregadas" at bounding box center [198, 120] width 314 height 20
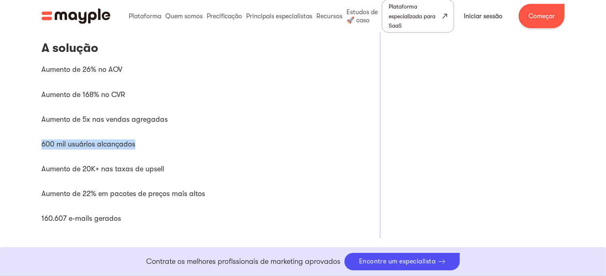
drag, startPoint x: 38, startPoint y: 136, endPoint x: 137, endPoint y: 138, distance: 99.2
drag, startPoint x: 137, startPoint y: 138, endPoint x: 56, endPoint y: 136, distance: 81.3
click at [56, 136] on li "600 mil usuários alcançados" at bounding box center [198, 145] width 314 height 20
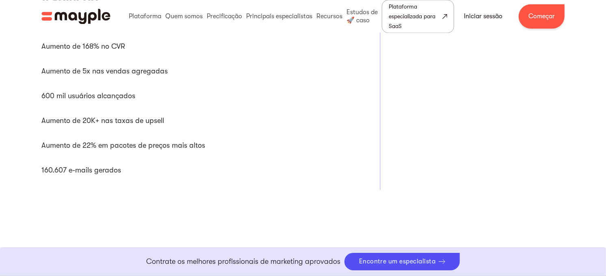
scroll to position [1388, 0]
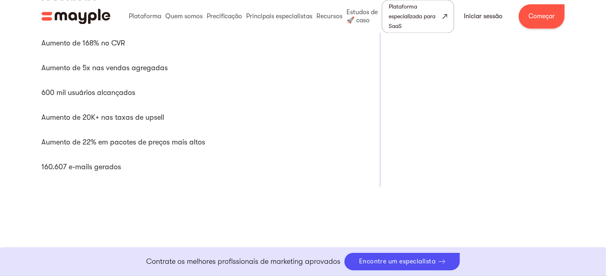
drag, startPoint x: 55, startPoint y: 173, endPoint x: 27, endPoint y: 140, distance: 42.9
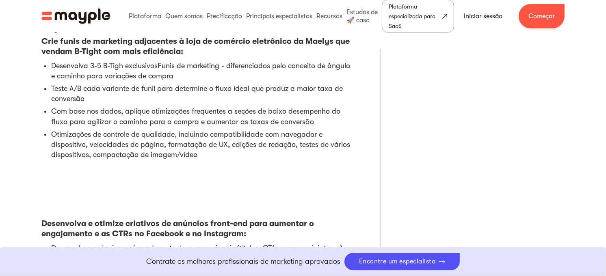
scroll to position [778, 0]
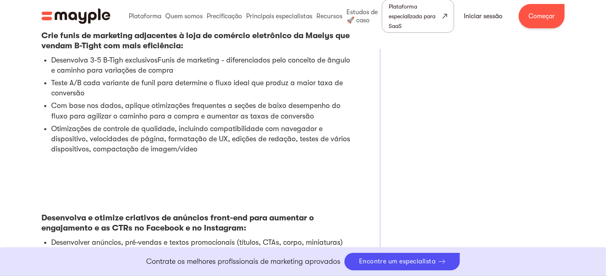
drag, startPoint x: 81, startPoint y: 147, endPoint x: 0, endPoint y: 160, distance: 82.3
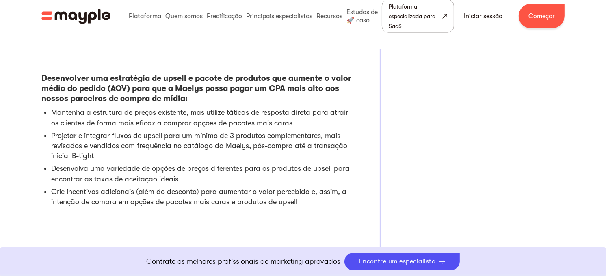
drag, startPoint x: 35, startPoint y: 143, endPoint x: 42, endPoint y: 167, distance: 25.9
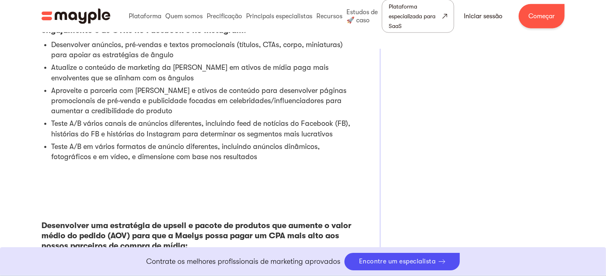
drag, startPoint x: 41, startPoint y: 167, endPoint x: 41, endPoint y: 85, distance: 82.1
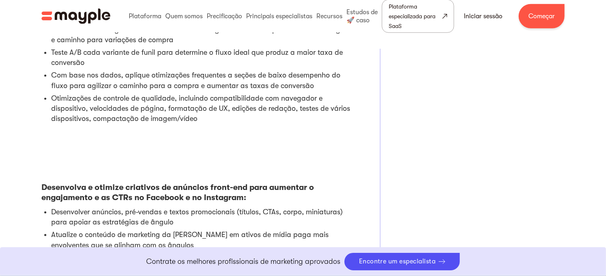
drag, startPoint x: 41, startPoint y: 85, endPoint x: 56, endPoint y: 35, distance: 52.1
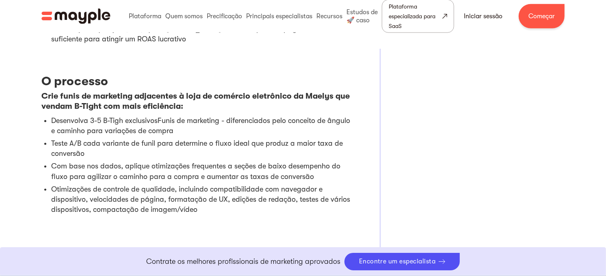
scroll to position [677, 0]
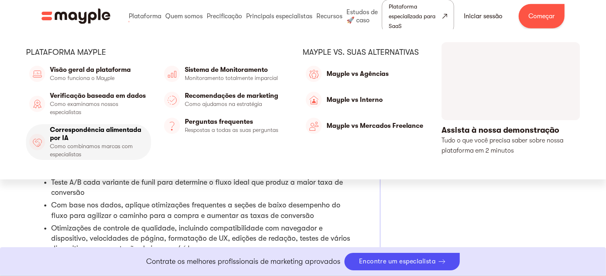
click at [136, 133] on link "Matemática com inteligência artificial" at bounding box center [88, 142] width 125 height 36
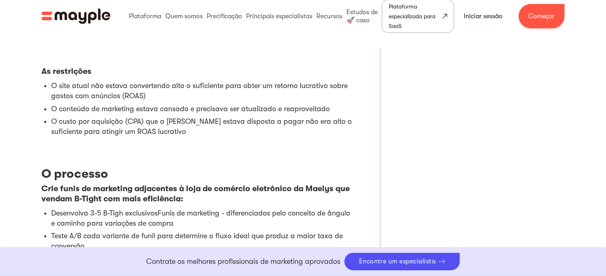
drag, startPoint x: 99, startPoint y: 147, endPoint x: 100, endPoint y: 104, distance: 43.5
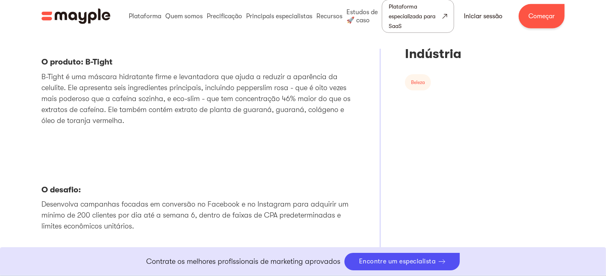
scroll to position [395, 0]
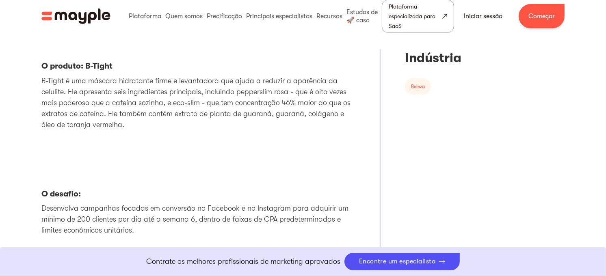
drag, startPoint x: 102, startPoint y: 142, endPoint x: 133, endPoint y: 155, distance: 33.5
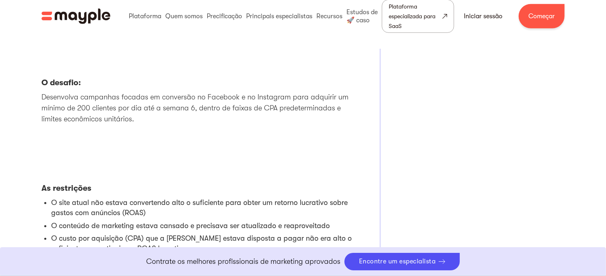
scroll to position [500, 0]
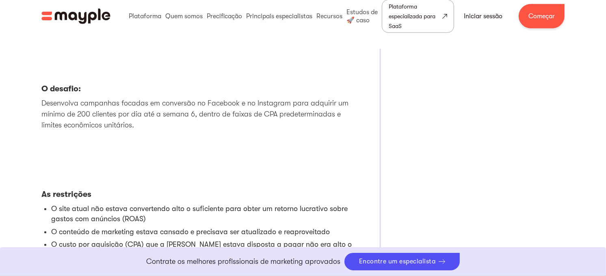
drag, startPoint x: 128, startPoint y: 156, endPoint x: 111, endPoint y: 153, distance: 17.8
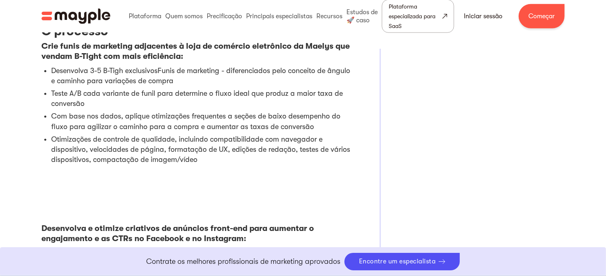
drag, startPoint x: 99, startPoint y: 117, endPoint x: 100, endPoint y: 121, distance: 4.5
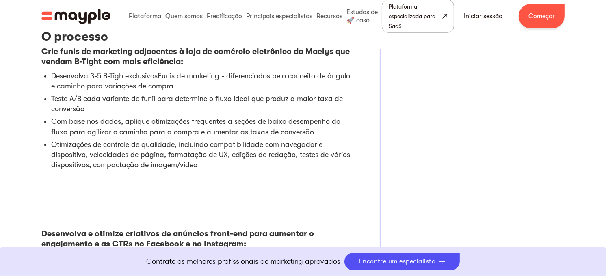
drag, startPoint x: 119, startPoint y: 116, endPoint x: 107, endPoint y: 152, distance: 37.9
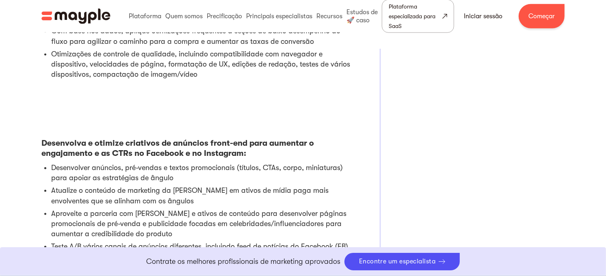
scroll to position [850, 0]
drag, startPoint x: 107, startPoint y: 112, endPoint x: 140, endPoint y: 0, distance: 116.0
